Goal: Communication & Community: Answer question/provide support

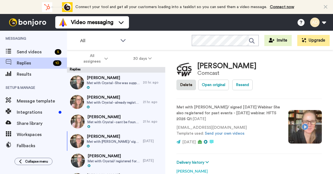
scroll to position [133, 0]
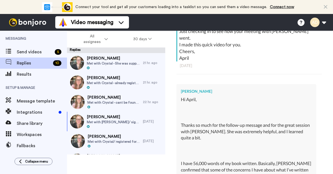
type textarea "x"
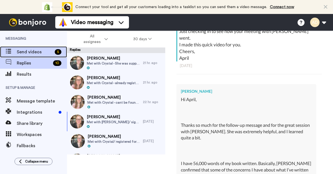
click at [39, 52] on span "Send videos" at bounding box center [35, 52] width 36 height 7
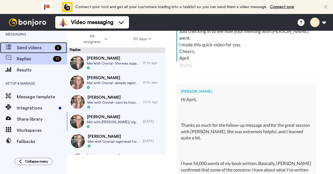
click at [39, 52] on div "Send videos 5" at bounding box center [33, 47] width 67 height 11
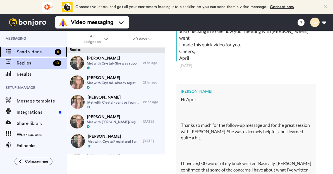
click at [33, 51] on span "Send videos" at bounding box center [35, 52] width 36 height 7
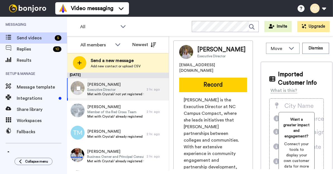
click at [106, 90] on span "Executive Director" at bounding box center [115, 89] width 56 height 4
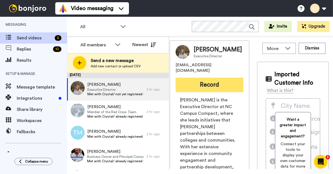
click at [213, 81] on button "Record" at bounding box center [210, 85] width 68 height 15
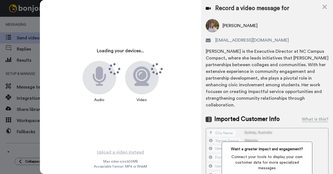
scroll to position [0, 3]
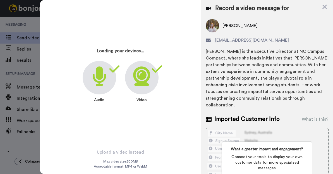
click at [141, 82] on icon at bounding box center [141, 76] width 17 height 20
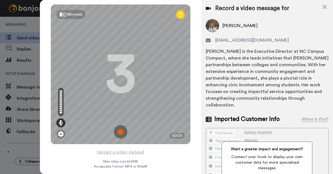
click at [121, 132] on img at bounding box center [120, 131] width 13 height 13
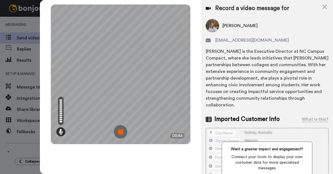
click at [120, 130] on img at bounding box center [120, 131] width 13 height 13
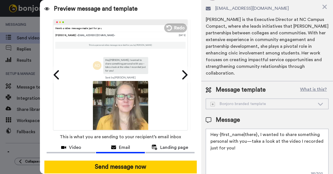
scroll to position [38, 0]
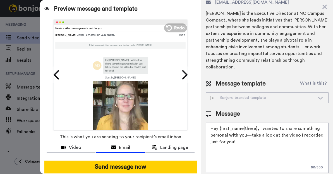
drag, startPoint x: 259, startPoint y: 122, endPoint x: 264, endPoint y: 144, distance: 23.0
click at [264, 144] on textarea "Hey {first_name|there}, I wanted to share something personal with you—take a lo…" at bounding box center [267, 148] width 123 height 50
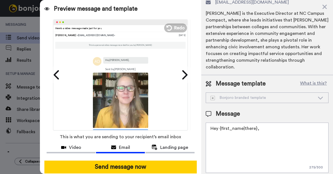
paste textarea "https://aprildavila.com/the-mindful-writing-community/"
click at [233, 132] on textarea "Hey {first_name|there}," at bounding box center [267, 148] width 123 height 50
paste textarea "Just checking in to see how your meeting with Crystal went. I made this quick v…"
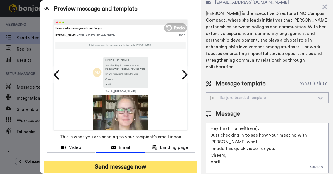
type textarea "Hey {first_name|there}, Just checking in to see how your meeting with Crystal w…"
click at [127, 166] on button "Send message now" at bounding box center [120, 167] width 152 height 13
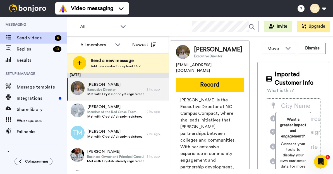
scroll to position [0, 0]
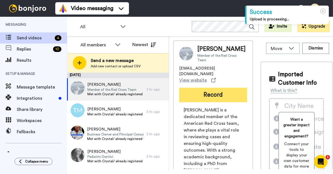
click at [220, 102] on button "Record" at bounding box center [213, 95] width 68 height 15
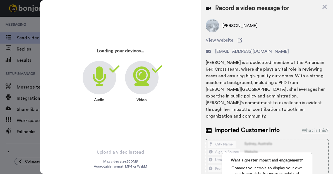
click at [147, 82] on icon at bounding box center [141, 76] width 17 height 20
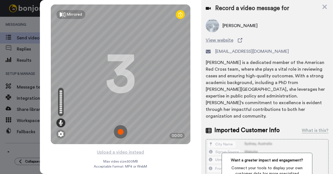
click at [121, 132] on img at bounding box center [120, 131] width 13 height 13
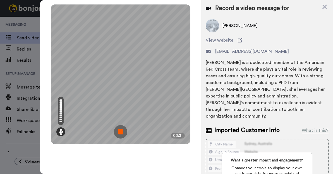
click at [121, 134] on img at bounding box center [120, 131] width 13 height 13
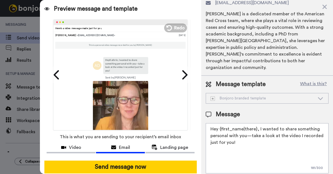
scroll to position [49, 0]
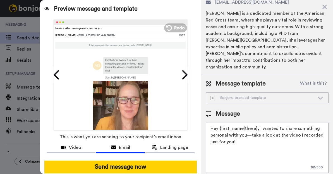
drag, startPoint x: 259, startPoint y: 123, endPoint x: 256, endPoint y: 141, distance: 18.1
click at [256, 141] on textarea "Hey {first_name|there}, I wanted to share something personal with you—take a lo…" at bounding box center [267, 148] width 123 height 50
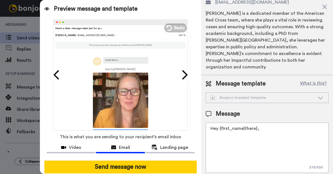
paste textarea "Just checking in to see how your meeting with Crystal went. I made this quick v…"
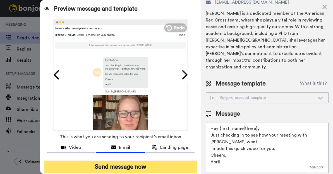
type textarea "Hey {first_name|there}, Just checking in to see how your meeting with Crystal w…"
click at [151, 167] on button "Send message now" at bounding box center [120, 167] width 152 height 13
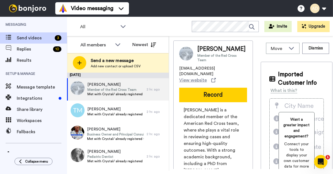
scroll to position [0, 0]
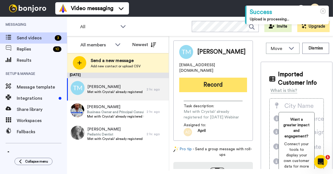
click at [217, 80] on button "Record" at bounding box center [213, 85] width 68 height 15
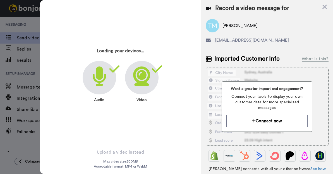
click at [143, 83] on icon at bounding box center [141, 76] width 17 height 20
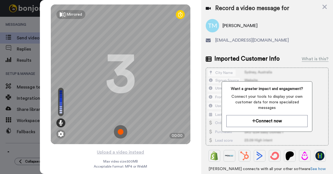
click at [122, 131] on img at bounding box center [120, 131] width 13 height 13
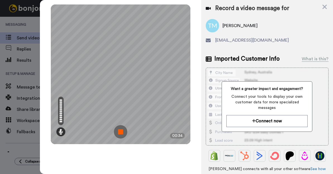
click at [122, 132] on img at bounding box center [120, 131] width 13 height 13
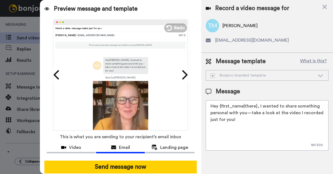
drag, startPoint x: 239, startPoint y: 123, endPoint x: 258, endPoint y: 108, distance: 23.9
click at [258, 108] on textarea "Hey {first_name|there}, I wanted to share something personal with you—take a lo…" at bounding box center [267, 125] width 123 height 50
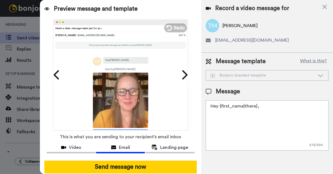
paste textarea "Just checking in to see how your meeting with [PERSON_NAME] went. I made this q…"
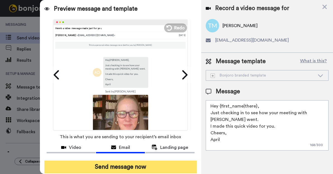
type textarea "Hey {first_name|there}, Just checking in to see how your meeting with [PERSON_N…"
click at [147, 167] on button "Send message now" at bounding box center [120, 167] width 152 height 13
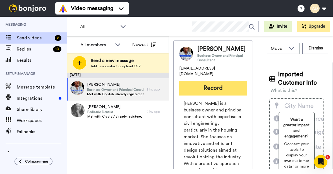
click at [214, 92] on button "Record" at bounding box center [213, 88] width 68 height 15
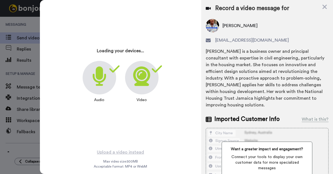
click at [143, 77] on icon at bounding box center [141, 76] width 17 height 20
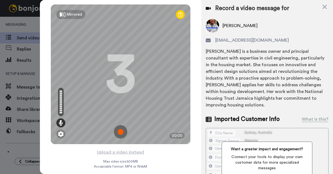
click at [123, 132] on img at bounding box center [120, 131] width 13 height 13
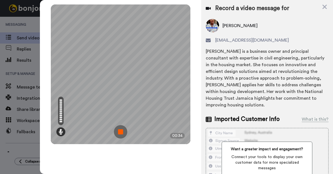
click at [121, 132] on img at bounding box center [120, 131] width 13 height 13
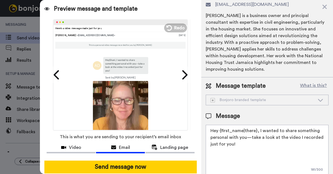
scroll to position [36, 0]
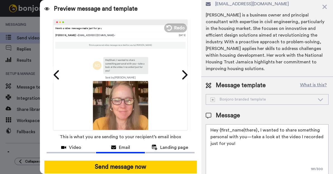
drag, startPoint x: 258, startPoint y: 123, endPoint x: 260, endPoint y: 141, distance: 17.7
click at [260, 141] on textarea "Hey {first_name|there}, I wanted to share something personal with you—take a lo…" at bounding box center [267, 149] width 123 height 50
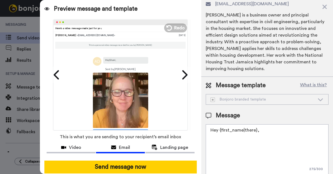
paste textarea "Just checking in to see how your meeting with [PERSON_NAME] went. I made this q…"
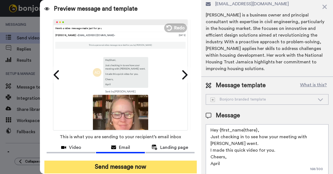
type textarea "Hey {first_name|there}, Just checking in to see how your meeting with [PERSON_N…"
click at [148, 163] on button "Send message now" at bounding box center [120, 167] width 152 height 13
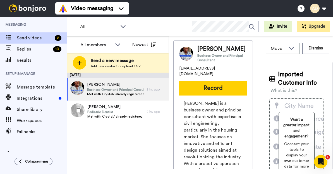
scroll to position [0, 0]
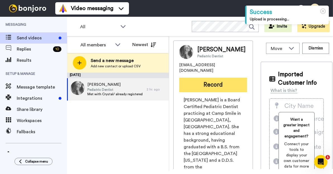
click at [208, 87] on button "Record" at bounding box center [213, 85] width 68 height 15
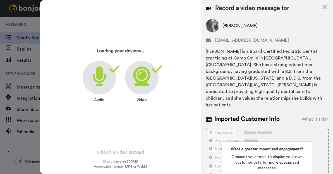
click at [140, 78] on icon at bounding box center [141, 76] width 17 height 20
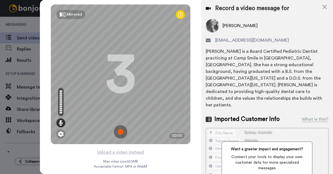
click at [123, 132] on img at bounding box center [120, 131] width 13 height 13
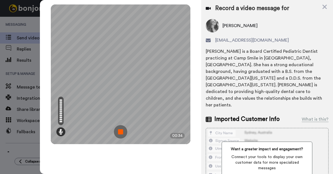
click at [123, 132] on img at bounding box center [120, 131] width 13 height 13
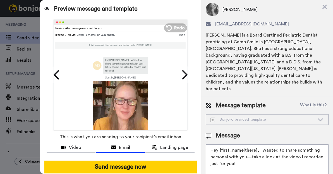
scroll to position [31, 0]
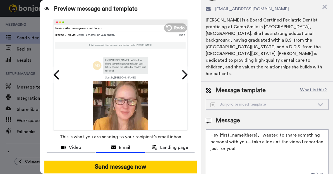
drag, startPoint x: 258, startPoint y: 123, endPoint x: 258, endPoint y: 140, distance: 17.0
click at [258, 140] on textarea "Hey {first_name|there}, I wanted to share something personal with you—take a lo…" at bounding box center [267, 154] width 123 height 50
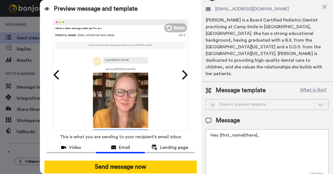
paste textarea "Just checking in to see how your meeting with Crystal went. I made this quick v…"
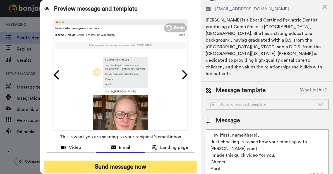
type textarea "Hey {first_name|there}, Just checking in to see how your meeting with Crystal w…"
click at [131, 167] on button "Send message now" at bounding box center [120, 167] width 152 height 13
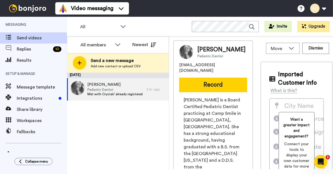
scroll to position [0, 0]
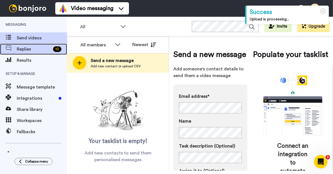
click at [23, 49] on span "Replies" at bounding box center [34, 49] width 34 height 7
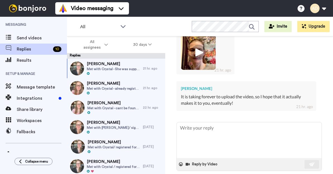
scroll to position [201, 0]
click at [201, 160] on button "Reply by Video" at bounding box center [202, 164] width 34 height 8
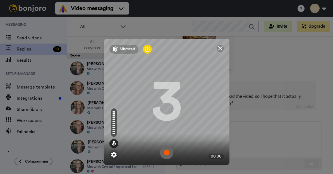
click at [167, 153] on img at bounding box center [166, 152] width 13 height 13
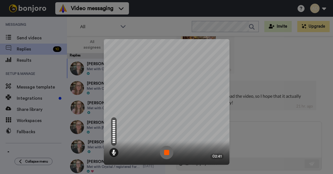
click at [167, 154] on img at bounding box center [166, 152] width 13 height 13
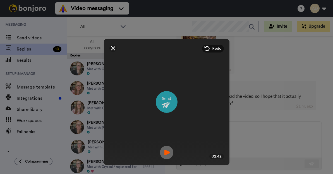
click at [168, 101] on img at bounding box center [167, 102] width 22 height 22
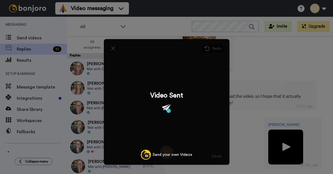
click at [258, 68] on div "Mirrored Redo 3 02:42 Video Sent Send your own Videos" at bounding box center [166, 87] width 333 height 174
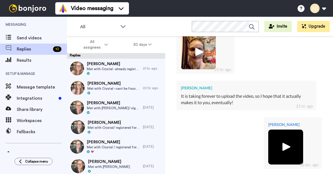
scroll to position [263, 0]
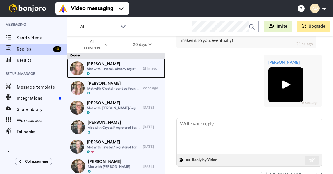
click at [110, 69] on span "Met with Crystal - already registered for [DATE] Webinar She also registered fo…" at bounding box center [113, 69] width 53 height 4
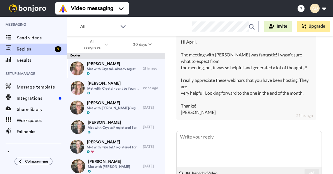
scroll to position [197, 0]
type textarea "x"
type textarea "I"
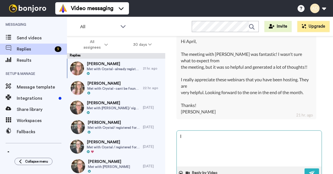
type textarea "x"
type textarea "I'"
type textarea "x"
type textarea "I'm"
type textarea "x"
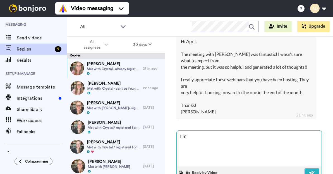
type textarea "I'm"
type textarea "x"
type textarea "I'm s"
type textarea "x"
type textarea "I'm so"
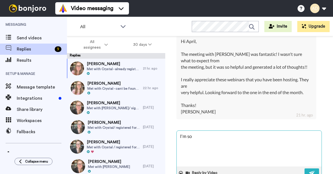
type textarea "x"
type textarea "I'm so"
type textarea "x"
type textarea "I'm so g"
type textarea "x"
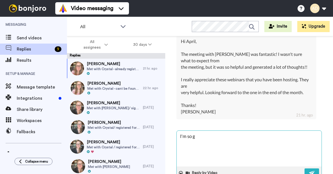
type textarea "I'm so gl"
type textarea "x"
type textarea "I'm so gla"
type textarea "x"
type textarea "I'm so glad"
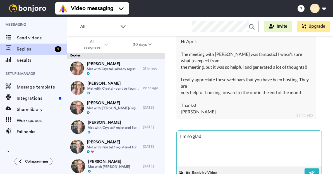
type textarea "x"
type textarea "I'm so glad"
type textarea "x"
type textarea "I'm so glad t"
type textarea "x"
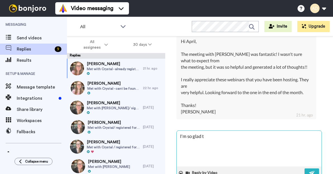
type textarea "I'm so glad to"
type textarea "x"
type textarea "I'm so glad to"
type textarea "x"
type textarea "I'm so glad to h"
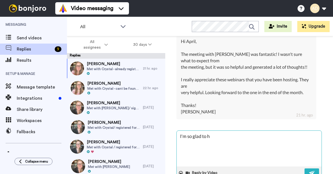
type textarea "x"
type textarea "I'm so glad to he"
type textarea "x"
type textarea "I'm so glad to hea"
type textarea "x"
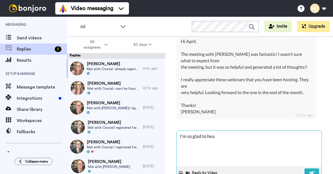
type textarea "I'm so glad to hear"
type textarea "x"
type textarea "I'm so glad to hear"
type textarea "x"
type textarea "I'm so glad to hear y"
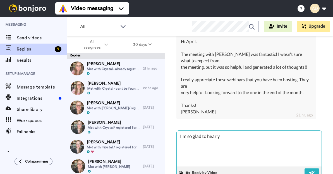
type textarea "x"
type textarea "I'm so glad to hear yo"
type textarea "x"
type textarea "I'm so glad to hear you"
type textarea "x"
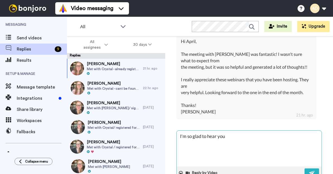
type textarea "I'm so glad to hear you"
type textarea "x"
type textarea "I'm so glad to hear you a"
type textarea "x"
type textarea "I'm so glad to hear you an"
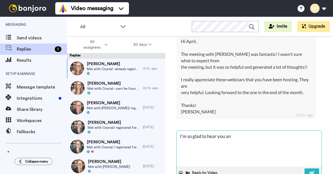
type textarea "x"
type textarea "I'm so glad to hear you and"
type textarea "x"
type textarea "I'm so glad to hear you and"
type textarea "x"
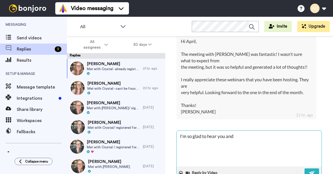
type textarea "I'm so glad to hear you and C"
type textarea "x"
type textarea "I'm so glad to hear you and Cr"
type textarea "x"
type textarea "I'm so glad to hear you and Cry"
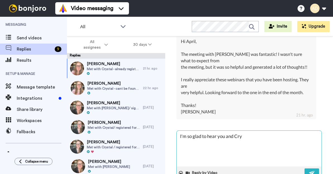
type textarea "x"
type textarea "I'm so glad to hear you and Crys"
type textarea "x"
type textarea "I'm so glad to hear you and Crysta"
type textarea "x"
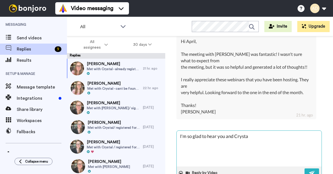
type textarea "I'm so glad to hear you and [PERSON_NAME]"
type textarea "x"
type textarea "I'm so glad to hear you and [PERSON_NAME]"
type textarea "x"
type textarea "I'm so glad to hear you and [PERSON_NAME]"
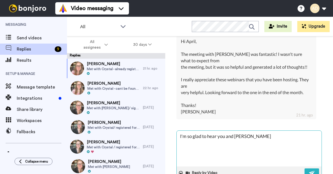
type textarea "x"
type textarea "I'm so glad to hear you and [PERSON_NAME]"
type textarea "x"
type textarea "I'm so glad to hear you and [PERSON_NAME] had"
type textarea "x"
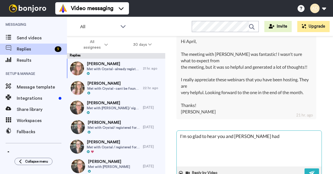
type textarea "I'm so glad to hear you and [PERSON_NAME] had"
type textarea "x"
type textarea "I'm so glad to hear you and [PERSON_NAME] had a"
type textarea "x"
type textarea "I'm so glad to hear you and [PERSON_NAME] had a"
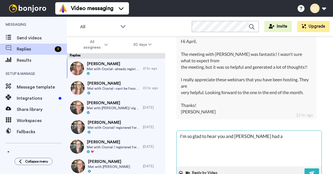
type textarea "x"
type textarea "I'm so glad to hear you and [PERSON_NAME] had a g"
type textarea "x"
type textarea "I'm so glad to hear you and [PERSON_NAME] had a go"
type textarea "x"
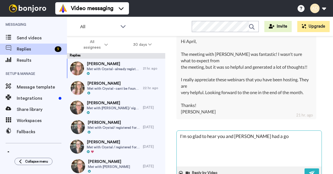
type textarea "I'm so glad to hear you and [PERSON_NAME] had a goo"
type textarea "x"
type textarea "I'm so glad to hear you and [PERSON_NAME] had a good"
type textarea "x"
type textarea "I'm so glad to hear you and [PERSON_NAME] had a good c"
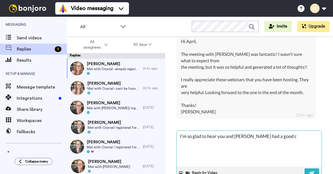
type textarea "x"
type textarea "I'm so glad to hear you and [PERSON_NAME] had a good ch"
type textarea "x"
type textarea "I'm so glad to hear you and [PERSON_NAME] had a good cha"
type textarea "x"
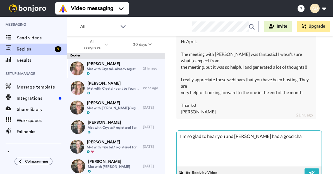
type textarea "I'm so glad to hear you and [PERSON_NAME] had a good chat"
type textarea "x"
type textarea "I'm so glad to hear you and [PERSON_NAME] had a good chat."
type textarea "x"
type textarea "I'm so glad to hear you and [PERSON_NAME] had a good chat."
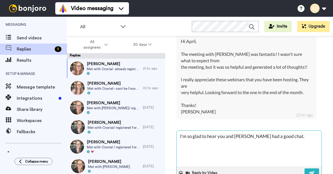
click at [179, 131] on textarea "I'm so glad to hear you and [PERSON_NAME] had a good chat." at bounding box center [249, 149] width 145 height 36
type textarea "x"
type textarea "I'm so glad to hear you and [PERSON_NAME] had a good chat."
type textarea "x"
type textarea "H I'm so glad to hear you and [PERSON_NAME] had a good chat."
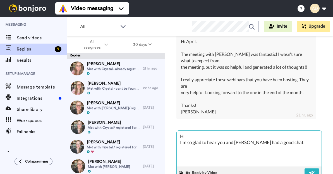
type textarea "x"
type textarea "Hi I'm so glad to hear you and [PERSON_NAME] had a good chat."
type textarea "x"
type textarea "Hi, I'm so glad to hear you and [PERSON_NAME] had a good chat."
type textarea "x"
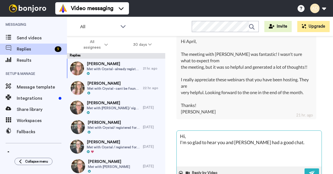
type textarea "Hi, I'm so glad to hear you and [PERSON_NAME] had a good chat."
type textarea "x"
type textarea "Hi, J I'm so glad to hear you and [PERSON_NAME] had a good chat."
type textarea "x"
type textarea "Hi, Je I'm so glad to hear you and [PERSON_NAME] had a good chat."
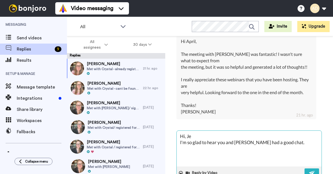
type textarea "x"
type textarea "Hi, Jes I'm so glad to hear you and [PERSON_NAME] had a good chat."
type textarea "x"
type textarea "Hi, [PERSON_NAME] I'm so glad to hear you and [PERSON_NAME] had a good chat."
type textarea "x"
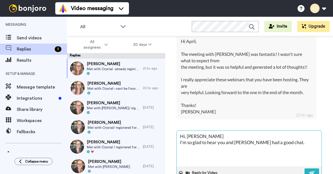
type textarea "Hi, [PERSON_NAME] I'm so glad to hear you and [PERSON_NAME] had a good chat."
type textarea "x"
type textarea "Hi, [PERSON_NAME] I'm so glad to hear you and [PERSON_NAME] had a good chat."
type textarea "x"
type textarea "Hi, [PERSON_NAME] I'm so glad to hear you and [PERSON_NAME] had a good chat."
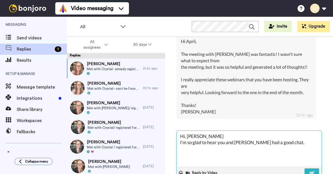
type textarea "x"
type textarea "Hi, [PERSON_NAME], I'm so glad to hear you and [PERSON_NAME] had a good chat."
type textarea "x"
type textarea "Hi, [PERSON_NAME], I'm so glad to hear you and [PERSON_NAME] had a good chat."
type textarea "x"
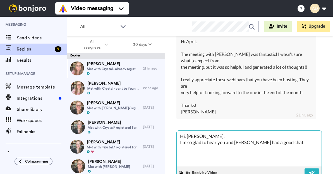
type textarea "Hi, [PERSON_NAME], I'm so glad to hear you and [PERSON_NAME] had a good chat."
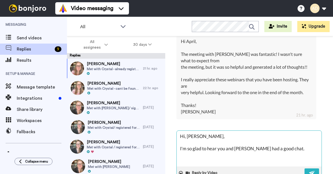
click at [295, 142] on textarea "Hi, [PERSON_NAME], I'm so glad to hear you and [PERSON_NAME] had a good chat." at bounding box center [249, 149] width 145 height 36
type textarea "x"
type textarea "Hi, [PERSON_NAME], I'm so glad to hear you and [PERSON_NAME] had a good chat."
type textarea "x"
type textarea "Hi, [PERSON_NAME], I'm so glad to hear you and [PERSON_NAME] had a good chat. I"
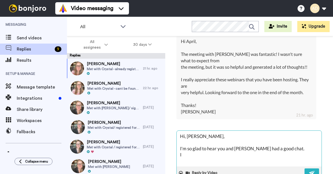
type textarea "x"
type textarea "Hi, [PERSON_NAME], I'm so glad to hear you and [PERSON_NAME] had a good chat. I'"
type textarea "x"
type textarea "Hi, [PERSON_NAME], I'm so glad to hear you and [PERSON_NAME] had a good chat. I…"
type textarea "x"
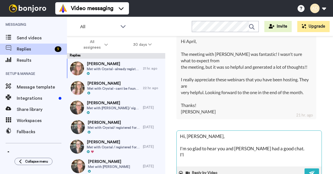
type textarea "Hi, [PERSON_NAME], I'm so glad to hear you and [PERSON_NAME] had a good chat. I…"
type textarea "x"
type textarea "Hi, [PERSON_NAME], I'm so glad to hear you and [PERSON_NAME] had a good chat. I…"
type textarea "x"
type textarea "Hi, [PERSON_NAME], I'm so glad to hear you and [PERSON_NAME] had a good chat. I…"
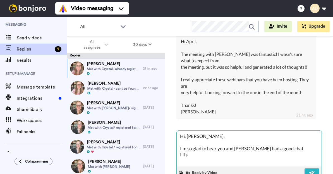
type textarea "x"
type textarea "Hi, [PERSON_NAME], I'm so glad to hear you and [PERSON_NAME] had a good chat. I…"
type textarea "x"
type textarea "Hi, [PERSON_NAME], I'm so glad to hear you and [PERSON_NAME] had a good chat. I…"
type textarea "x"
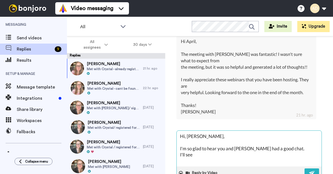
type textarea "Hi, [PERSON_NAME], I'm so glad to hear you and [PERSON_NAME] had a good chat. I…"
type textarea "x"
type textarea "Hi, [PERSON_NAME], I'm so glad to hear you and [PERSON_NAME] had a good chat. I…"
type textarea "x"
type textarea "Hi, [PERSON_NAME], I'm so glad to hear you and [PERSON_NAME] had a good chat. I…"
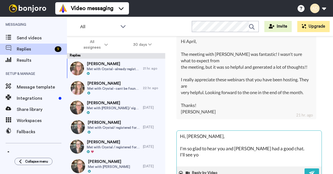
type textarea "x"
type textarea "Hi, [PERSON_NAME], I'm so glad to hear you and [PERSON_NAME] had a good chat. I…"
type textarea "x"
type textarea "Hi, [PERSON_NAME], I'm so glad to hear you and [PERSON_NAME] had a good chat. I…"
type textarea "x"
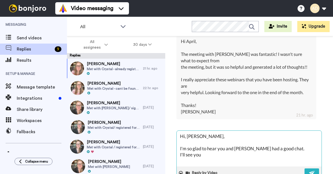
type textarea "Hi, [PERSON_NAME], I'm so glad to hear you and [PERSON_NAME] had a good chat. I…"
type textarea "x"
type textarea "Hi, [PERSON_NAME], I'm so glad to hear you and [PERSON_NAME] had a good chat. I…"
type textarea "x"
type textarea "Hi, [PERSON_NAME], I'm so glad to hear you and [PERSON_NAME] had a good chat. I…"
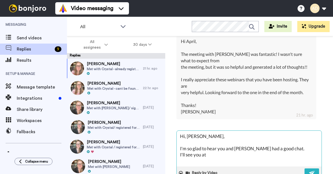
type textarea "x"
type textarea "Hi, [PERSON_NAME], I'm so glad to hear you and [PERSON_NAME] had a good chat. I…"
type textarea "x"
type textarea "Hi, [PERSON_NAME], I'm so glad to hear you and [PERSON_NAME] had a good chat. I…"
type textarea "x"
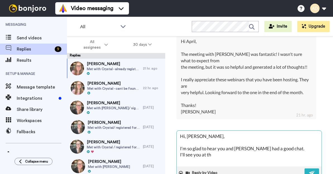
type textarea "Hi, [PERSON_NAME], I'm so glad to hear you and [PERSON_NAME] had a good chat. I…"
type textarea "x"
type textarea "Hi, [PERSON_NAME], I'm so glad to hear you and [PERSON_NAME] had a good chat. I…"
type textarea "x"
type textarea "Hi, [PERSON_NAME], I'm so glad to hear you and [PERSON_NAME] had a good chat. I…"
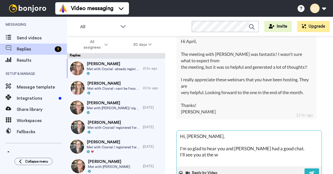
type textarea "x"
type textarea "Hi, [PERSON_NAME], I'm so glad to hear you and [PERSON_NAME] had a good chat. I…"
type textarea "x"
type textarea "Hi, [PERSON_NAME], I'm so glad to hear you and [PERSON_NAME] had a good chat. I…"
type textarea "x"
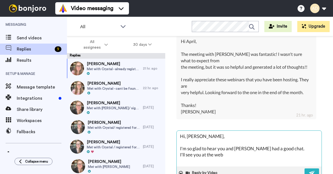
type textarea "Hi, [PERSON_NAME], I'm so glad to hear you and [PERSON_NAME] had a good chat. I…"
type textarea "x"
type textarea "Hi, [PERSON_NAME], I'm so glad to hear you and [PERSON_NAME] had a good chat. I…"
type textarea "x"
type textarea "Hi, [PERSON_NAME], I'm so glad to hear you and [PERSON_NAME] had a good chat. I…"
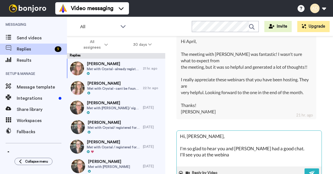
type textarea "x"
type textarea "Hi, [PERSON_NAME], I'm so glad to hear you and [PERSON_NAME] had a good chat. I…"
type textarea "x"
type textarea "Hi, [PERSON_NAME], I'm so glad to hear you and [PERSON_NAME] had a good chat. I…"
type textarea "x"
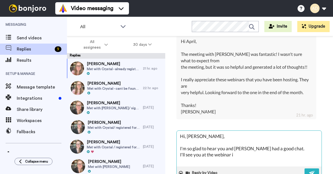
type textarea "Hi, [PERSON_NAME], I'm so glad to hear you and [PERSON_NAME] had a good chat. I…"
type textarea "x"
type textarea "Hi, [PERSON_NAME], I'm so glad to hear you and [PERSON_NAME] had a good chat. I…"
type textarea "x"
type textarea "Hi, [PERSON_NAME], I'm so glad to hear you and [PERSON_NAME] had a good chat. I…"
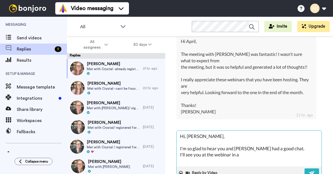
type textarea "x"
type textarea "Hi, [PERSON_NAME], I'm so glad to hear you and [PERSON_NAME] had a good chat. I…"
type textarea "x"
type textarea "Hi, [PERSON_NAME], I'm so glad to hear you and [PERSON_NAME] had a good chat. I…"
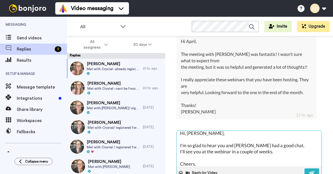
scroll to position [9, 0]
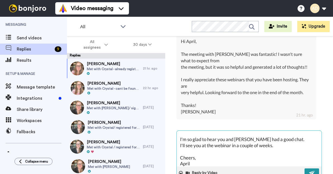
click at [311, 171] on img at bounding box center [312, 173] width 6 height 4
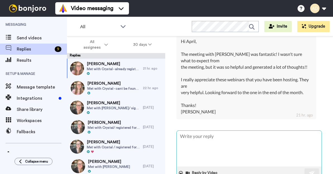
scroll to position [210, 0]
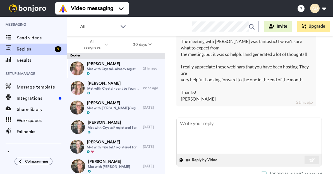
click at [267, 172] on span at bounding box center [264, 175] width 6 height 6
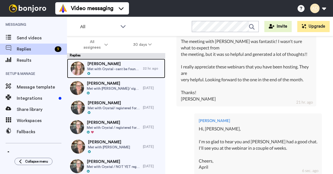
click at [111, 69] on span "Met with Crystal - cant be found in [GEOGRAPHIC_DATA]" at bounding box center [113, 69] width 53 height 4
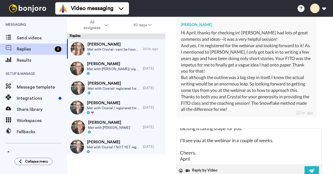
scroll to position [185, 0]
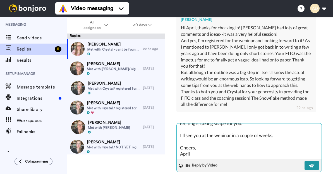
click at [311, 163] on img at bounding box center [312, 165] width 6 height 4
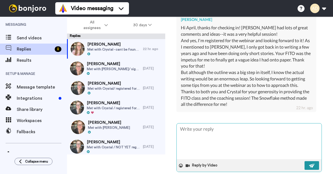
scroll to position [0, 0]
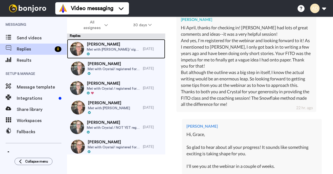
click at [107, 47] on span "Met with [PERSON_NAME]/ signed [DATE] Webinar She also registered for past even…" at bounding box center [113, 49] width 53 height 4
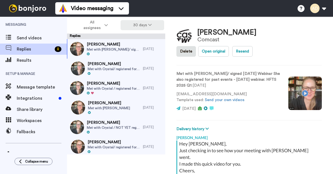
click at [137, 24] on button "30 days" at bounding box center [143, 25] width 44 height 10
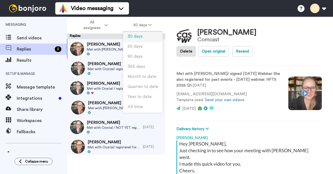
click at [138, 38] on span "30 days" at bounding box center [135, 36] width 15 height 4
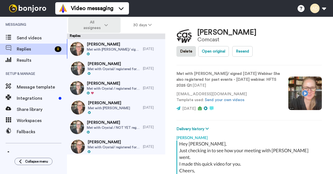
click at [100, 26] on span "All assignees" at bounding box center [92, 25] width 23 height 11
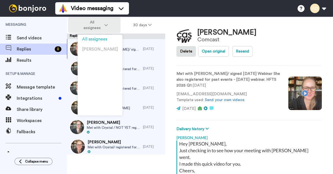
click at [95, 20] on span "All assignees" at bounding box center [92, 25] width 23 height 11
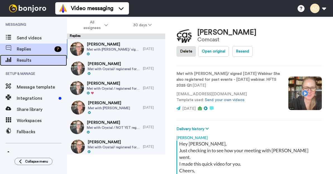
click at [38, 63] on span "Results" at bounding box center [42, 60] width 50 height 7
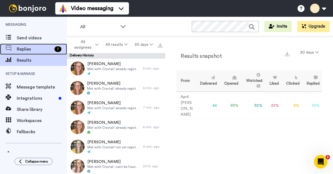
click at [38, 51] on span "Replies" at bounding box center [34, 49] width 35 height 7
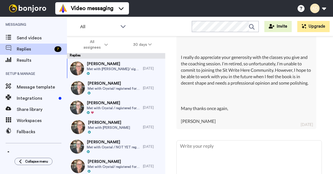
scroll to position [306, 0]
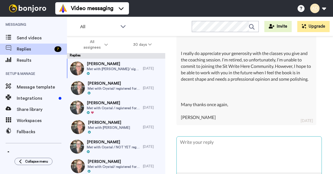
type textarea "x"
type textarea "H"
type textarea "x"
type textarea "Hi"
type textarea "x"
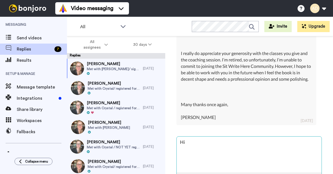
type textarea "Hi,"
type textarea "x"
type textarea "Hi,"
type textarea "x"
type textarea "Hi, L"
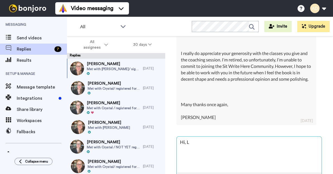
type textarea "x"
type textarea "Hi, Lan"
type textarea "x"
type textarea "Hi, [PERSON_NAME]"
type textarea "x"
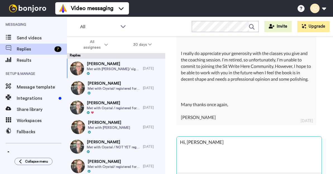
type textarea "Hi, [PERSON_NAME],"
type textarea "x"
type textarea "Hi, [PERSON_NAME],"
type textarea "x"
type textarea "Hi, [PERSON_NAME],"
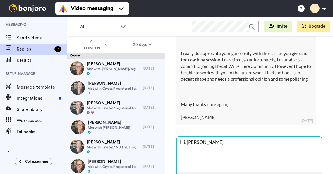
type textarea "x"
type textarea "Hi, [PERSON_NAME], S"
type textarea "x"
type textarea "Hi, [PERSON_NAME], So"
type textarea "x"
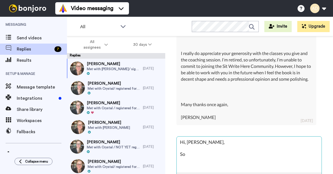
type textarea "Hi, [PERSON_NAME], So"
type textarea "x"
type textarea "Hi, [PERSON_NAME], So g"
type textarea "x"
type textarea "Hi, [PERSON_NAME], So gl"
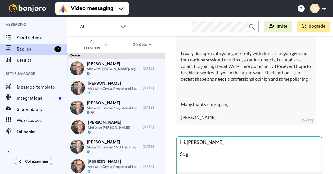
type textarea "x"
type textarea "Hi, [PERSON_NAME], So gla"
type textarea "x"
type textarea "Hi, [PERSON_NAME], So glad"
type textarea "x"
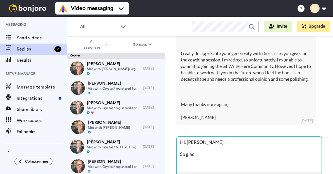
type textarea "Hi, [PERSON_NAME], So glad"
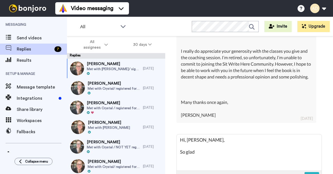
scroll to position [310, 0]
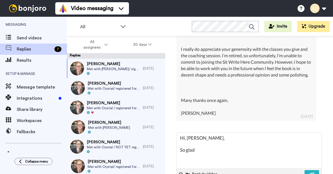
type textarea "x"
type textarea "Hi, [PERSON_NAME], So glad t"
type textarea "x"
type textarea "Hi, [PERSON_NAME], So glad"
type textarea "x"
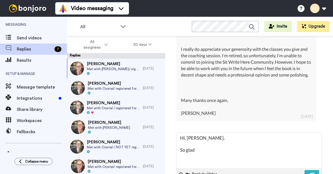
type textarea "Hi, [PERSON_NAME], So glad t"
type textarea "x"
type textarea "Hi, [PERSON_NAME], So glad to"
type textarea "x"
type textarea "Hi, [PERSON_NAME], So glad to"
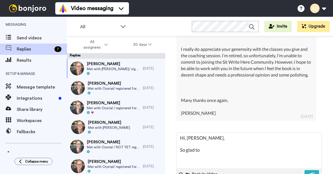
type textarea "x"
type textarea "Hi, [PERSON_NAME], So glad to h"
type textarea "x"
type textarea "Hi, [PERSON_NAME], So glad to he"
type textarea "x"
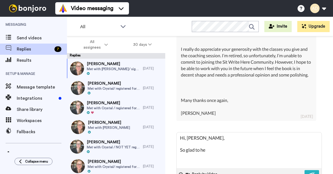
type textarea "Hi, [PERSON_NAME], So glad to hea"
type textarea "x"
type textarea "Hi, [PERSON_NAME], So glad to hear"
type textarea "x"
type textarea "Hi, [PERSON_NAME], So glad to hear"
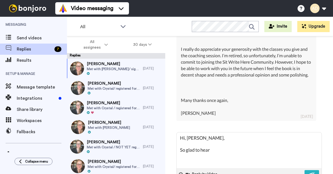
type textarea "x"
type textarea "Hi, [PERSON_NAME], So glad to hear t"
type textarea "x"
type textarea "Hi, [PERSON_NAME], So glad to hear th"
type textarea "x"
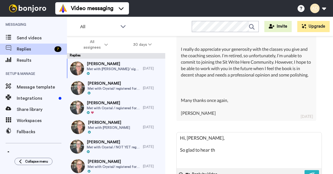
type textarea "Hi, [PERSON_NAME], So glad to hear tha"
type textarea "x"
type textarea "Hi, [PERSON_NAME], So glad to hear that"
type textarea "x"
type textarea "Hi, [PERSON_NAME], So glad to hear that"
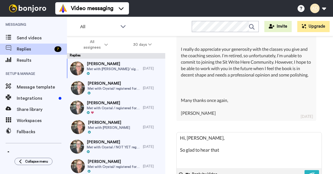
type textarea "x"
type textarea "Hi, [PERSON_NAME], So glad to hear that C"
type textarea "x"
type textarea "Hi, [PERSON_NAME], So glad to hear that Cr"
type textarea "x"
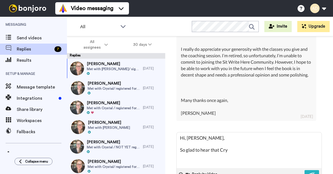
type textarea "Hi, [PERSON_NAME], So glad to hear that Crys"
type textarea "x"
type textarea "Hi, [PERSON_NAME], So glad to hear that Cryst"
type textarea "x"
type textarea "Hi, [PERSON_NAME], So glad to hear that Crysta"
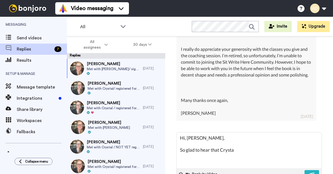
type textarea "x"
type textarea "Hi, [PERSON_NAME], So glad to hear that [PERSON_NAME]"
type textarea "x"
type textarea "Hi, [PERSON_NAME], So glad to hear that [PERSON_NAME]"
type textarea "x"
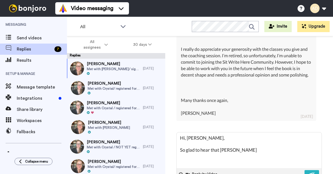
type textarea "Hi, [PERSON_NAME], So glad to hear that [PERSON_NAME] h"
type textarea "x"
type textarea "Hi, [PERSON_NAME], So glad to hear that [PERSON_NAME] had"
type textarea "x"
type textarea "Hi, [PERSON_NAME], So glad to hear that [PERSON_NAME] had"
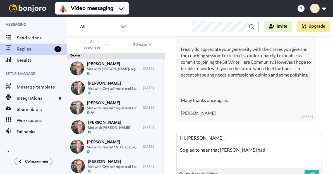
type textarea "x"
type textarea "Hi, [PERSON_NAME], So glad to hear that [PERSON_NAME] had s"
type textarea "x"
type textarea "Hi, [PERSON_NAME], So glad to hear that [PERSON_NAME] had so"
type textarea "x"
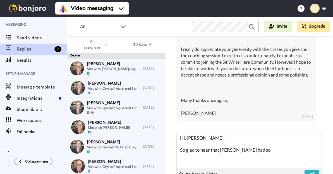
type textarea "Hi, [PERSON_NAME], So glad to hear that [PERSON_NAME] had som"
type textarea "x"
type textarea "Hi, [PERSON_NAME], So glad to hear that [PERSON_NAME] had some"
type textarea "x"
type textarea "Hi, [PERSON_NAME], So glad to hear that [PERSON_NAME] had some"
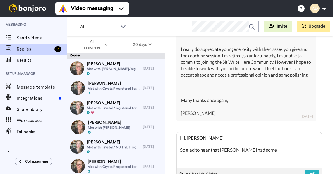
type textarea "x"
type textarea "Hi, [PERSON_NAME], So glad to hear that [PERSON_NAME] had some g"
type textarea "x"
type textarea "Hi, [PERSON_NAME], So glad to hear that [PERSON_NAME] had some go"
type textarea "x"
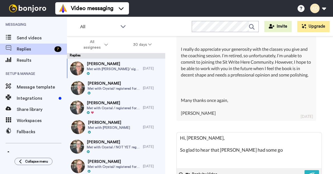
type textarea "Hi, [PERSON_NAME], So glad to hear that [PERSON_NAME] had some goo"
type textarea "x"
type textarea "Hi, [PERSON_NAME], So glad to hear that [PERSON_NAME] had some good"
type textarea "x"
type textarea "Hi, [PERSON_NAME], So glad to hear that [PERSON_NAME] had some good"
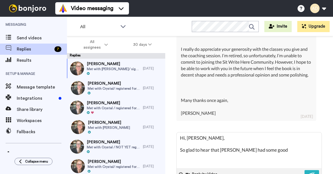
type textarea "x"
type textarea "Hi, [PERSON_NAME], So glad to hear that [PERSON_NAME] had some good i"
type textarea "x"
type textarea "Hi, [PERSON_NAME], So glad to hear that [PERSON_NAME] had some good id"
type textarea "x"
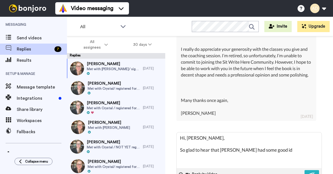
type textarea "Hi, [PERSON_NAME], So glad to hear that [PERSON_NAME] had some good ide"
type textarea "x"
type textarea "Hi, [PERSON_NAME], So glad to hear that [PERSON_NAME] had some good idea"
type textarea "x"
type textarea "Hi, [PERSON_NAME], So glad to hear that [PERSON_NAME] had some good ideas"
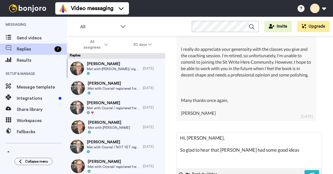
type textarea "x"
type textarea "Hi, [PERSON_NAME], So glad to hear that [PERSON_NAME] had some good ideas"
type textarea "x"
type textarea "Hi, [PERSON_NAME], So glad to hear that [PERSON_NAME] had some good ideas t"
type textarea "x"
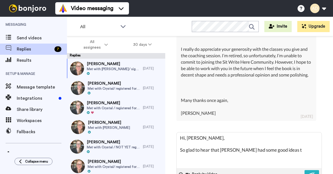
type textarea "Hi, [PERSON_NAME], So glad to hear that [PERSON_NAME] had some good ideas to"
type textarea "x"
type textarea "Hi, [PERSON_NAME], So glad to hear that [PERSON_NAME] had some good ideas to"
type textarea "x"
type textarea "Hi, [PERSON_NAME], So glad to hear that [PERSON_NAME] had some good ideas to s"
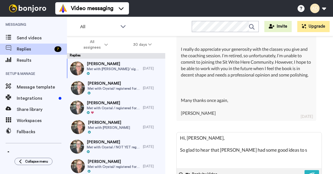
type textarea "x"
type textarea "Hi, [PERSON_NAME], So glad to hear that [PERSON_NAME] had some good ideas to sh"
type textarea "x"
type textarea "Hi, [PERSON_NAME], So glad to hear that [PERSON_NAME] had some good ideas to sha"
type textarea "x"
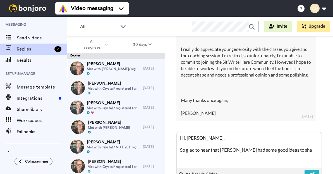
type textarea "Hi, [PERSON_NAME], So glad to hear that [PERSON_NAME] had some good ideas to sh…"
type textarea "x"
type textarea "Hi, [PERSON_NAME], So glad to hear that [PERSON_NAME] had some good ideas to sh…"
type textarea "x"
type textarea "Hi, [PERSON_NAME], So glad to hear that [PERSON_NAME] had some good ideas to sh…"
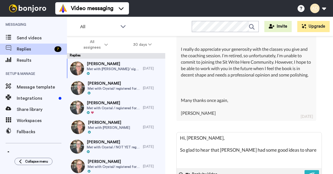
type textarea "x"
type textarea "Hi, [PERSON_NAME], So glad to hear that [PERSON_NAME] had some good ideas to sh…"
type textarea "x"
type textarea "Hi, [PERSON_NAME], So glad to hear that [PERSON_NAME] had some good ideas to sh…"
type textarea "x"
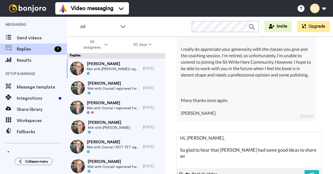
type textarea "Hi, [PERSON_NAME], So glad to hear that [PERSON_NAME] had some good ideas to sh…"
type textarea "x"
type textarea "Hi, [PERSON_NAME], So glad to hear that [PERSON_NAME] had some good ideas to sh…"
type textarea "x"
type textarea "Hi, [PERSON_NAME], So glad to hear that [PERSON_NAME] had some good ideas to sh…"
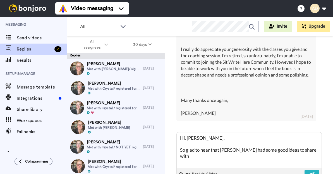
type textarea "x"
type textarea "Hi, [PERSON_NAME], So glad to hear that [PERSON_NAME] had some good ideas to sh…"
type textarea "x"
type textarea "Hi, [PERSON_NAME], So glad to hear that [PERSON_NAME] had some good ideas to sh…"
type textarea "x"
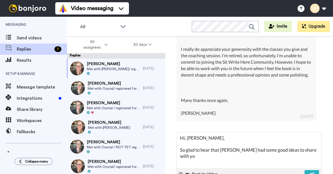
type textarea "Hi, [PERSON_NAME], So glad to hear that [PERSON_NAME] had some good ideas to sh…"
type textarea "x"
type textarea "Hi, [PERSON_NAME], So glad to hear that [PERSON_NAME] had some good ideas to sh…"
type textarea "x"
type textarea "Hi, [PERSON_NAME], So glad to hear that [PERSON_NAME] had some good ideas to sh…"
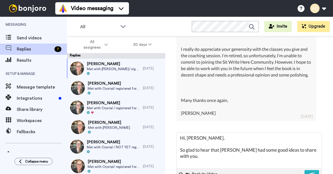
type textarea "x"
type textarea "Hi, [PERSON_NAME], So glad to hear that [PERSON_NAME] had some good ideas to sh…"
type textarea "x"
type textarea "Hi, [PERSON_NAME], So glad to hear that [PERSON_NAME] had some good ideas to sh…"
type textarea "x"
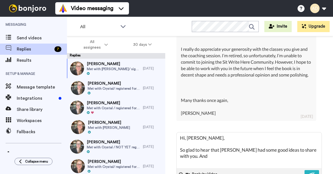
type textarea "Hi, [PERSON_NAME], So glad to hear that [PERSON_NAME] had some good ideas to sh…"
type textarea "x"
type textarea "Hi, [PERSON_NAME], So glad to hear that [PERSON_NAME] had some good ideas to sh…"
type textarea "x"
type textarea "Hi, [PERSON_NAME], So glad to hear that [PERSON_NAME] had some good ideas to sh…"
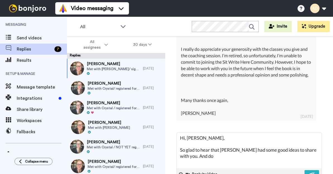
type textarea "x"
type textarea "Hi, [PERSON_NAME], So glad to hear that [PERSON_NAME] had some good ideas to sh…"
type textarea "x"
type textarea "Hi, [PERSON_NAME], So glad to hear that [PERSON_NAME] had some good ideas to sh…"
type textarea "x"
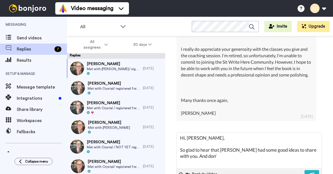
type textarea "Hi, [PERSON_NAME], So glad to hear that [PERSON_NAME] had some good ideas to sh…"
type textarea "x"
type textarea "Hi, [PERSON_NAME], So glad to hear that [PERSON_NAME] had some good ideas to sh…"
type textarea "x"
type textarea "Hi, [PERSON_NAME], So glad to hear that [PERSON_NAME] had some good ideas to sh…"
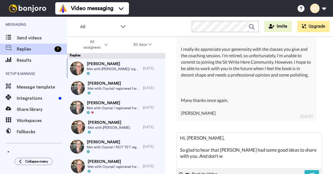
type textarea "x"
type textarea "Hi, [PERSON_NAME], So glad to hear that [PERSON_NAME] had some good ideas to sh…"
type textarea "x"
type textarea "Hi, [PERSON_NAME], So glad to hear that [PERSON_NAME] had some good ideas to sh…"
type textarea "x"
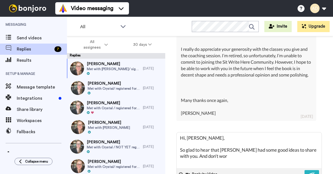
type textarea "Hi, [PERSON_NAME], So glad to hear that [PERSON_NAME] had some good ideas to sh…"
type textarea "x"
type textarea "Hi, [PERSON_NAME], So glad to hear that [PERSON_NAME] had some good ideas to sh…"
type textarea "x"
type textarea "Hi, [PERSON_NAME], So glad to hear that [PERSON_NAME] had some good ideas to sh…"
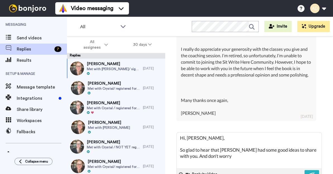
type textarea "x"
type textarea "Hi, [PERSON_NAME], So glad to hear that [PERSON_NAME] had some good ideas to sh…"
type textarea "x"
type textarea "Hi, [PERSON_NAME], So glad to hear that [PERSON_NAME] had some good ideas to sh…"
type textarea "x"
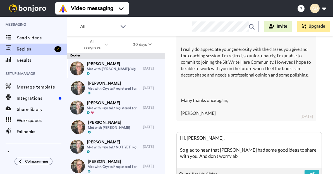
type textarea "Hi, [PERSON_NAME], So glad to hear that [PERSON_NAME] had some good ideas to sh…"
type textarea "x"
type textarea "Hi, [PERSON_NAME], So glad to hear that [PERSON_NAME] had some good ideas to sh…"
type textarea "x"
type textarea "Hi, [PERSON_NAME], So glad to hear that [PERSON_NAME] had some good ideas to sh…"
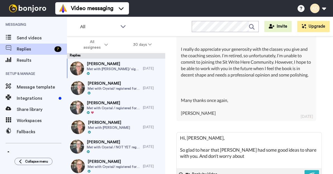
type textarea "x"
type textarea "Hi, [PERSON_NAME], So glad to hear that [PERSON_NAME] had some good ideas to sh…"
type textarea "x"
type textarea "Hi, [PERSON_NAME], So glad to hear that [PERSON_NAME] had some good ideas to sh…"
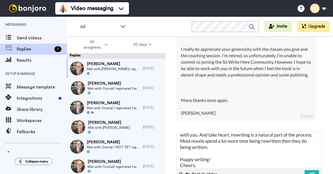
scroll to position [27, 0]
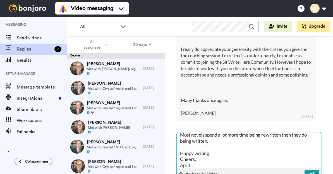
click at [315, 170] on button at bounding box center [312, 174] width 15 height 9
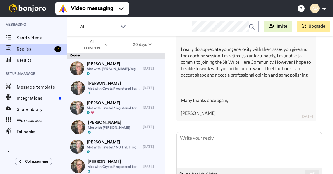
scroll to position [325, 0]
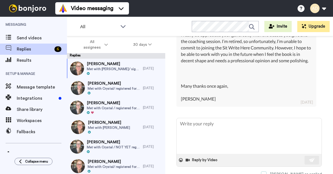
click at [267, 172] on span at bounding box center [264, 175] width 6 height 6
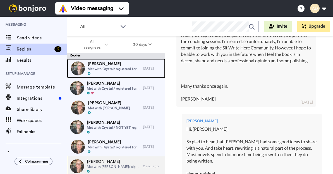
click at [107, 66] on span "[PERSON_NAME]" at bounding box center [114, 64] width 53 height 6
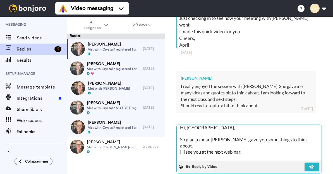
scroll to position [9, 0]
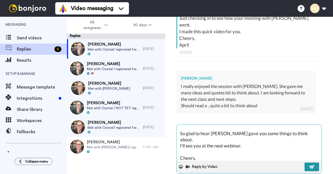
drag, startPoint x: 317, startPoint y: 161, endPoint x: 308, endPoint y: 161, distance: 9.2
click at [317, 163] on button at bounding box center [312, 167] width 15 height 9
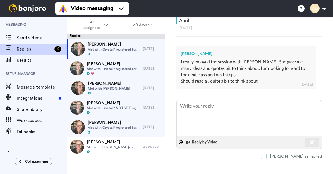
scroll to position [153, 0]
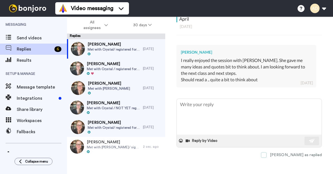
click at [267, 152] on span at bounding box center [264, 155] width 6 height 6
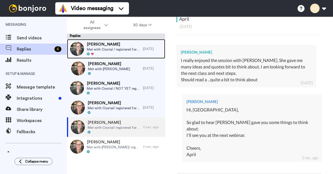
click at [115, 50] on span "Met with Crystal / registered for [DATE] Webinar He also registered for past we…" at bounding box center [113, 49] width 53 height 4
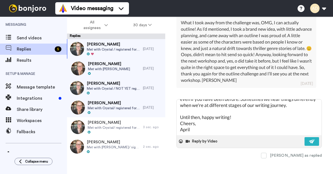
scroll to position [248, 0]
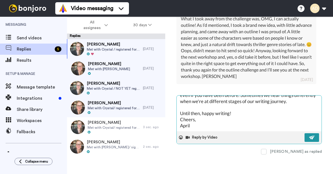
click at [313, 135] on img at bounding box center [312, 137] width 6 height 4
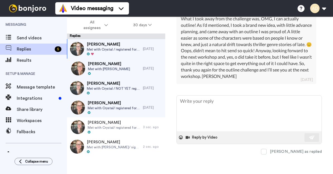
scroll to position [0, 0]
click at [267, 150] on span at bounding box center [264, 152] width 6 height 6
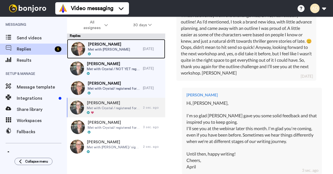
click at [110, 49] on span "Met with [PERSON_NAME]" at bounding box center [109, 49] width 42 height 4
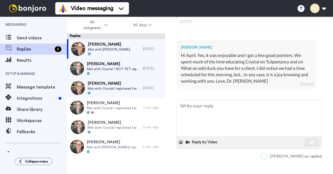
scroll to position [159, 0]
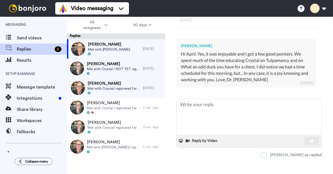
click at [267, 152] on span at bounding box center [264, 155] width 6 height 6
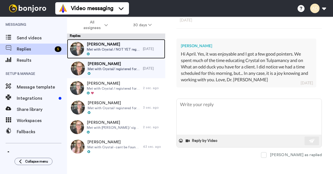
click at [115, 47] on span "Met with Crystal / NOT YET registered for the August webinar yet She attended 2…" at bounding box center [113, 49] width 53 height 4
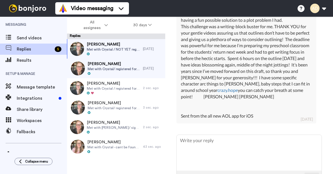
scroll to position [215, 0]
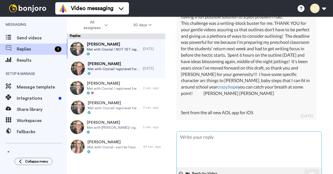
click at [206, 141] on textarea at bounding box center [249, 150] width 145 height 36
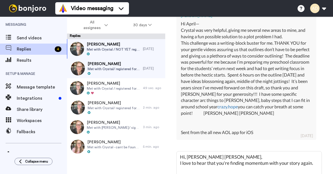
scroll to position [197, 0]
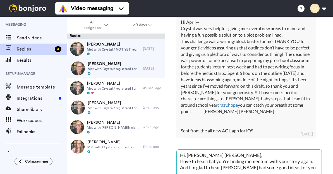
click at [215, 150] on textarea "Hi, [PERSON_NAME] [PERSON_NAME], I love to hear that you're finding momentum wi…" at bounding box center [249, 168] width 145 height 36
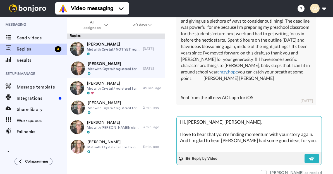
scroll to position [230, 0]
click at [301, 137] on textarea "Hi, [PERSON_NAME] [PERSON_NAME], I love to hear that you're finding momentum wi…" at bounding box center [249, 135] width 145 height 36
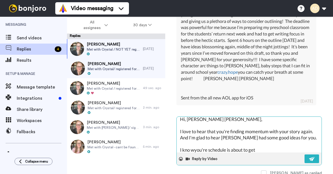
click at [194, 142] on textarea "Hi, [PERSON_NAME] [PERSON_NAME], I love to hear that you're finding momentum wi…" at bounding box center [249, 135] width 145 height 36
click at [265, 143] on textarea "Hi, [PERSON_NAME] [PERSON_NAME], I love to hear that you're finding momentum wi…" at bounding box center [249, 135] width 145 height 36
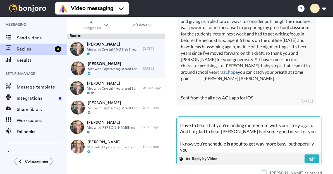
click at [296, 138] on textarea "Hi, [PERSON_NAME] [PERSON_NAME], I love to hear that you're finding momentum wi…" at bounding box center [249, 135] width 145 height 36
click at [204, 142] on textarea "Hi, [PERSON_NAME] [PERSON_NAME], I love to hear that you're finding momentum wi…" at bounding box center [249, 135] width 145 height 36
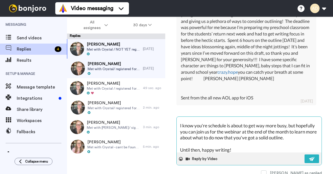
scroll to position [34, 0]
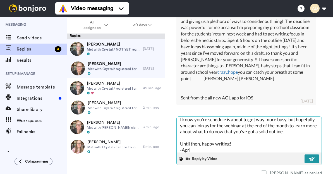
click at [309, 157] on img at bounding box center [312, 159] width 6 height 4
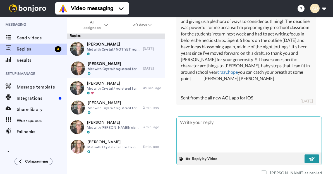
scroll to position [0, 0]
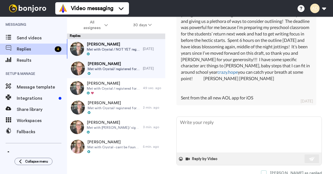
click at [267, 170] on span at bounding box center [264, 173] width 6 height 6
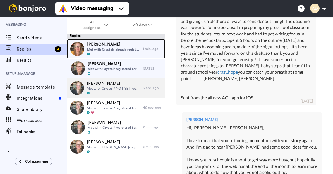
click at [118, 50] on span "Met with Crystal/ already registered for [DATE] Webinar and [DATE] Webinar" at bounding box center [113, 49] width 53 height 4
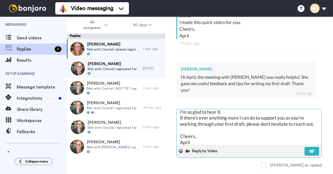
scroll to position [140, 0]
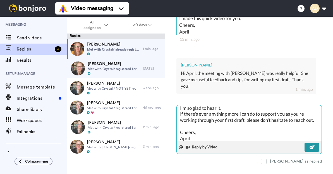
click at [313, 145] on img at bounding box center [312, 147] width 6 height 4
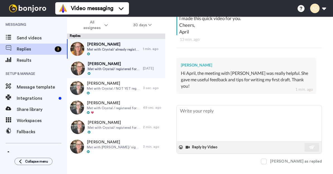
scroll to position [0, 0]
click at [267, 159] on span at bounding box center [264, 162] width 6 height 6
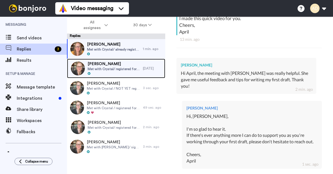
click at [110, 70] on span "Met with Crystal/ registered for [DATE] Webinar" at bounding box center [114, 69] width 53 height 4
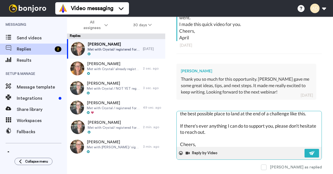
scroll to position [27, 0]
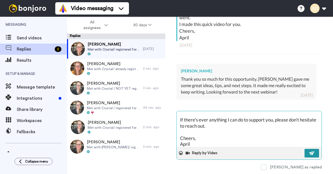
click at [312, 149] on button at bounding box center [312, 153] width 15 height 9
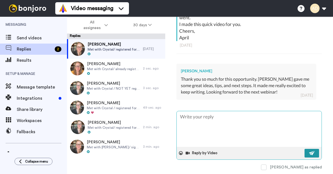
scroll to position [0, 0]
click at [267, 165] on span at bounding box center [264, 168] width 6 height 6
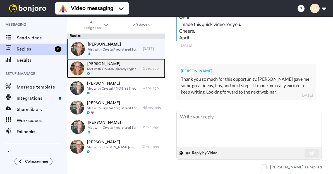
click at [104, 69] on span "Met with Crystal/ already registered for [DATE] Webinar and [DATE] Webinar" at bounding box center [113, 69] width 53 height 4
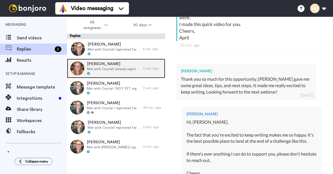
click at [110, 68] on span "Met with Crystal/ already registered for [DATE] Webinar and [DATE] Webinar" at bounding box center [113, 69] width 53 height 4
click at [105, 68] on span "Met with Crystal/ already registered for [DATE] Webinar and [DATE] Webinar" at bounding box center [113, 69] width 53 height 4
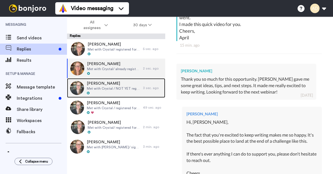
click at [113, 88] on span "Met with Crystal / NOT YET registered for the August webinar yet She attended 2…" at bounding box center [113, 88] width 53 height 4
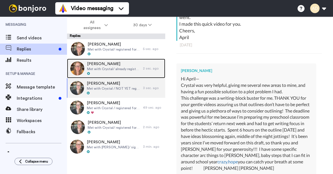
click at [113, 71] on span "Met with Crystal/ already registered for [DATE] Webinar and [DATE] Webinar" at bounding box center [113, 69] width 53 height 4
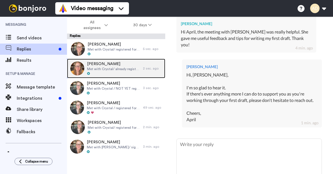
scroll to position [215, 0]
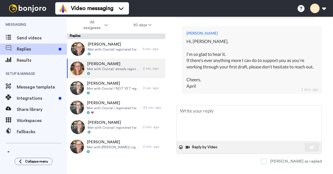
click at [267, 159] on span at bounding box center [264, 162] width 6 height 6
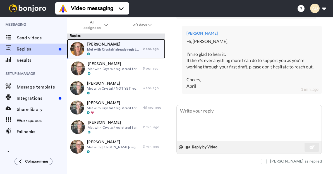
click at [104, 49] on span "Met with Crystal/ already registered for [DATE] Webinar and [DATE] Webinar" at bounding box center [113, 49] width 53 height 4
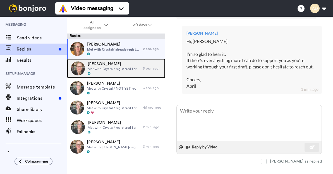
click at [110, 70] on span "Met with Crystal/ registered for [DATE] Webinar" at bounding box center [114, 69] width 53 height 4
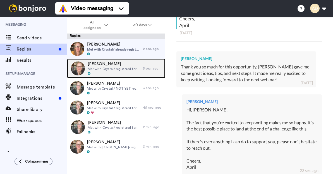
scroll to position [147, 0]
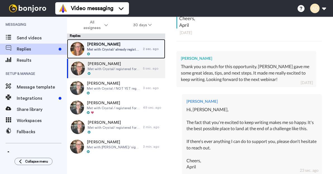
click at [114, 49] on span "Met with Crystal/ already registered for [DATE] Webinar and [DATE] Webinar" at bounding box center [113, 49] width 53 height 4
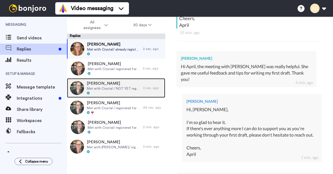
click at [102, 88] on span "Met with Crystal / NOT YET registered for the August webinar yet She attended 2…" at bounding box center [113, 88] width 53 height 4
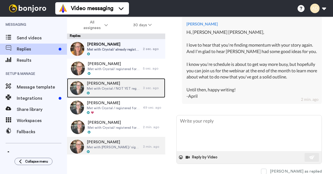
scroll to position [327, 0]
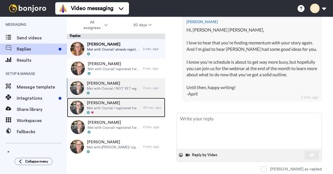
click at [106, 110] on span "Met with Crystal / registered for [DATE] Webinar He also registered for past we…" at bounding box center [113, 108] width 53 height 4
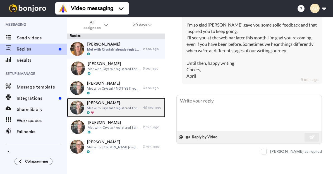
scroll to position [342, 0]
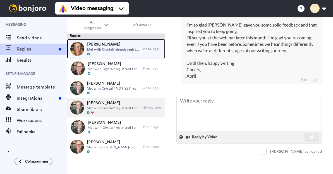
click at [124, 53] on div at bounding box center [113, 54] width 53 height 4
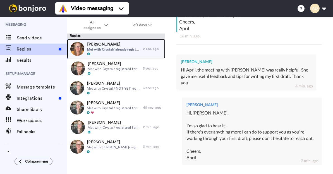
scroll to position [103, 0]
